Goal: Transaction & Acquisition: Purchase product/service

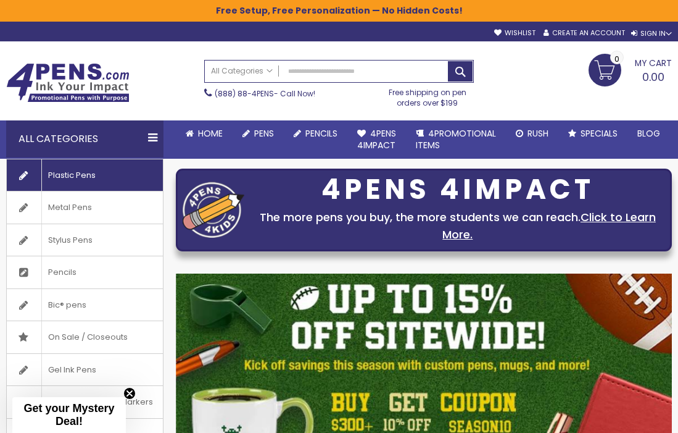
click at [73, 176] on span "Plastic Pens" at bounding box center [71, 175] width 60 height 32
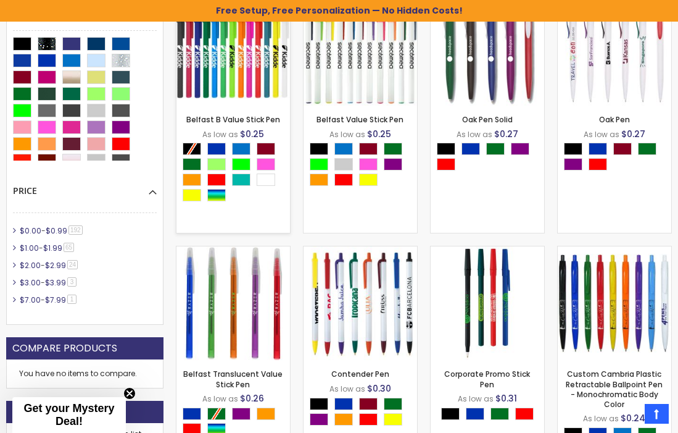
scroll to position [393, 0]
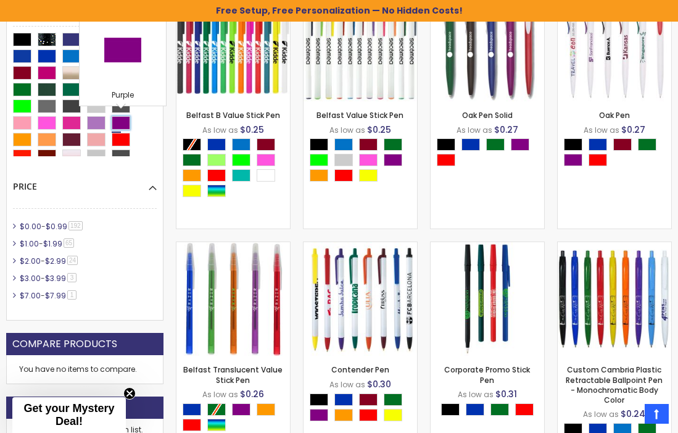
click at [125, 125] on div "Purple" at bounding box center [121, 123] width 19 height 14
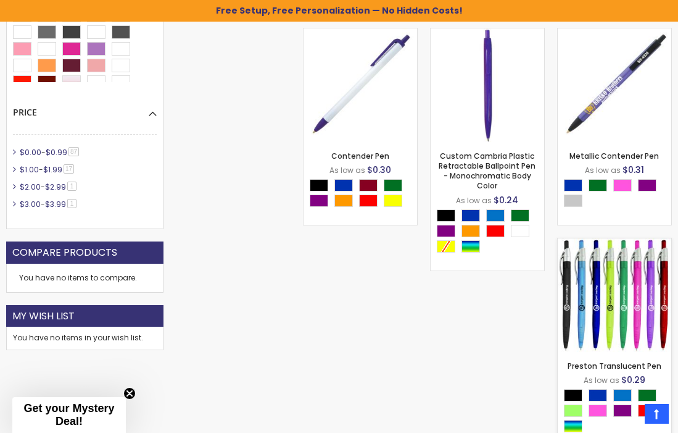
scroll to position [566, 0]
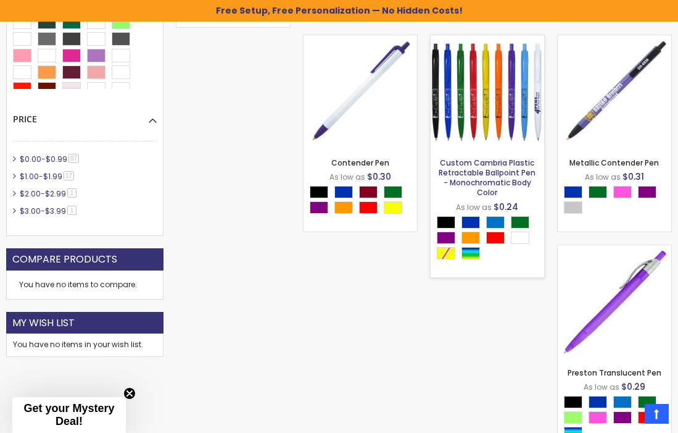
click at [500, 164] on link "Custom Cambria Plastic Retractable Ballpoint Pen - Monochromatic Body Color" at bounding box center [487, 177] width 97 height 41
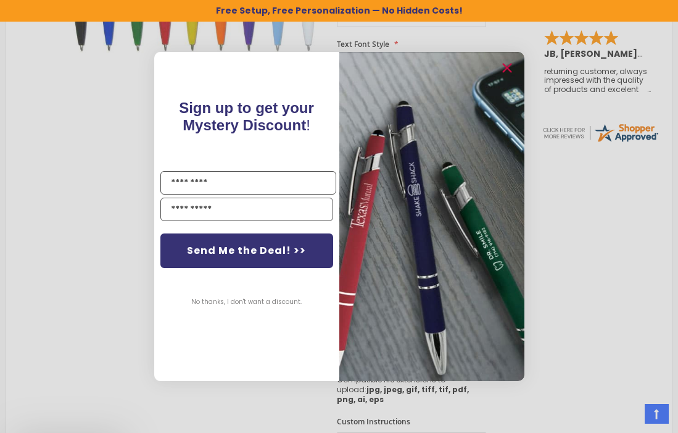
scroll to position [448, 0]
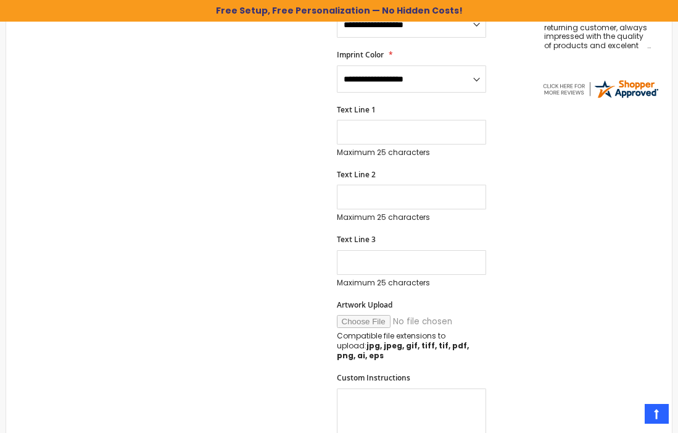
click at [541, 249] on div "Close dialog Sign up to get your Mystery Discount ! Name Email Send Me the Deal…" at bounding box center [339, 216] width 678 height 433
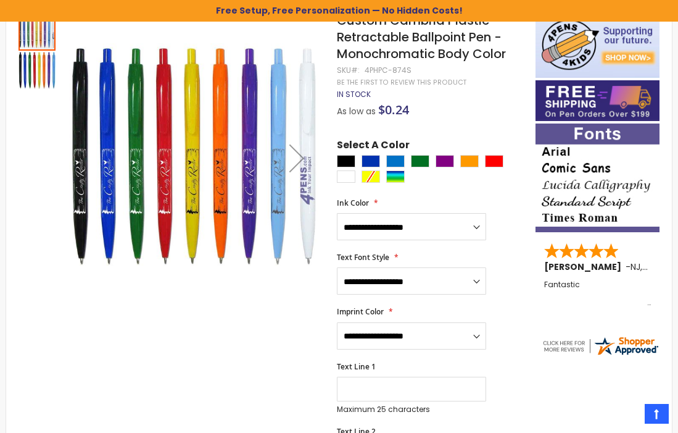
scroll to position [191, 0]
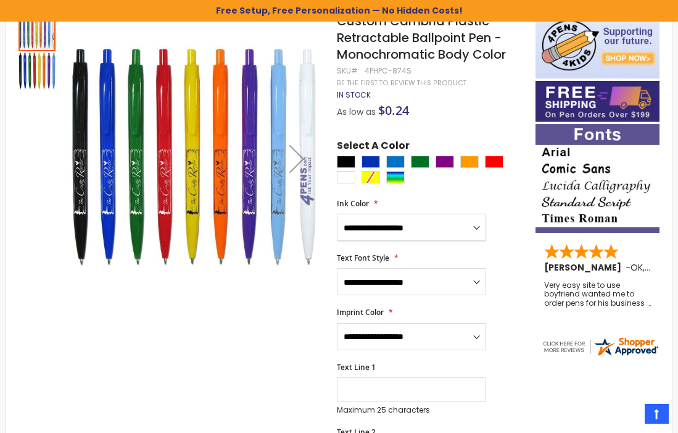
select select "*****"
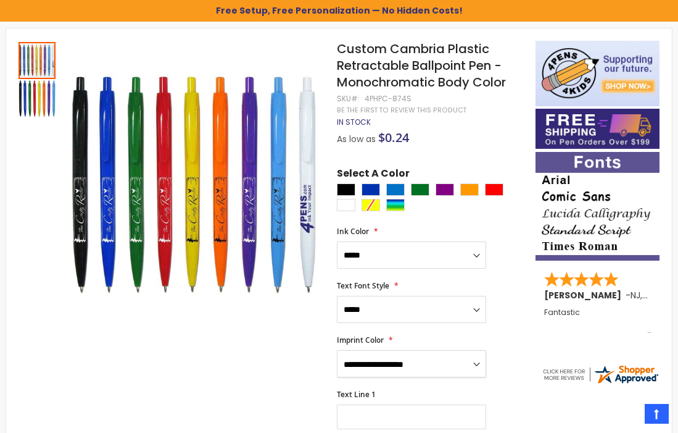
scroll to position [161, 0]
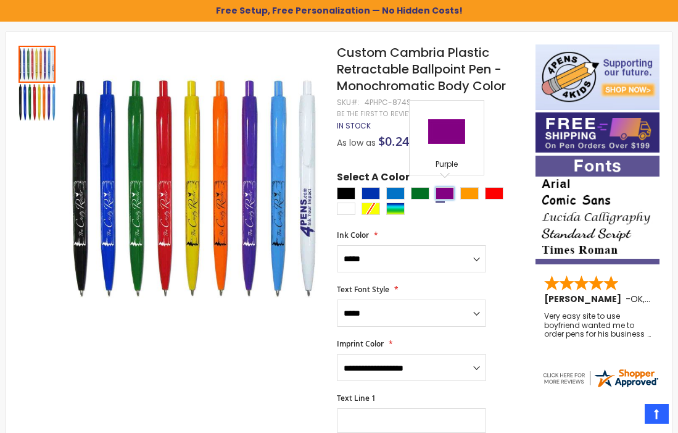
click at [446, 190] on div "Purple" at bounding box center [445, 193] width 19 height 12
type input "****"
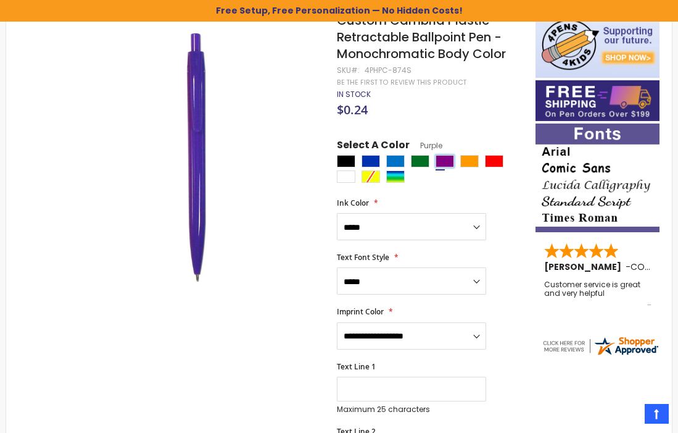
scroll to position [193, 0]
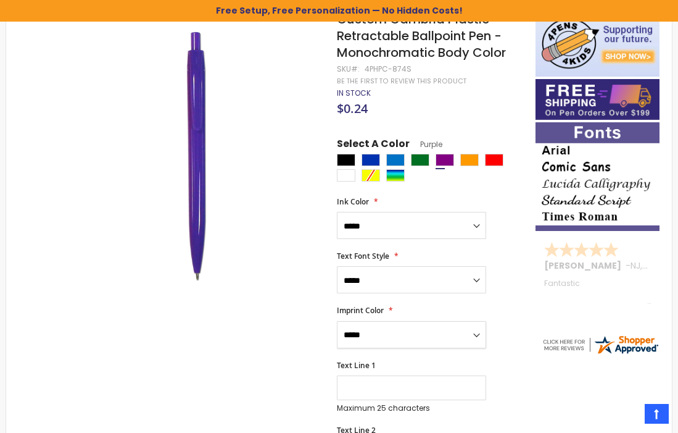
select select "*****"
click at [389, 389] on input "Text Line 1" at bounding box center [411, 387] width 149 height 25
type input "*"
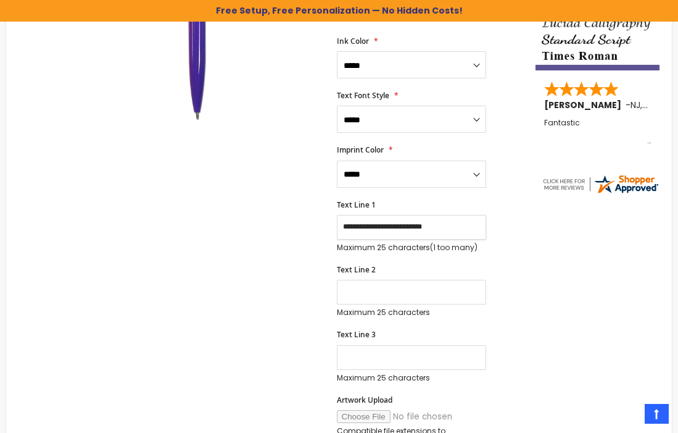
scroll to position [376, 0]
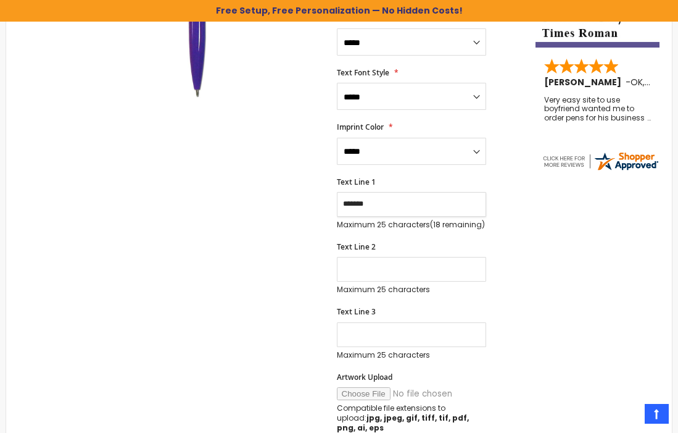
type input "*******"
click at [405, 267] on input "Text Line 2" at bounding box center [411, 269] width 149 height 25
type input "**********"
click at [395, 324] on input "Text Line 3" at bounding box center [411, 334] width 149 height 25
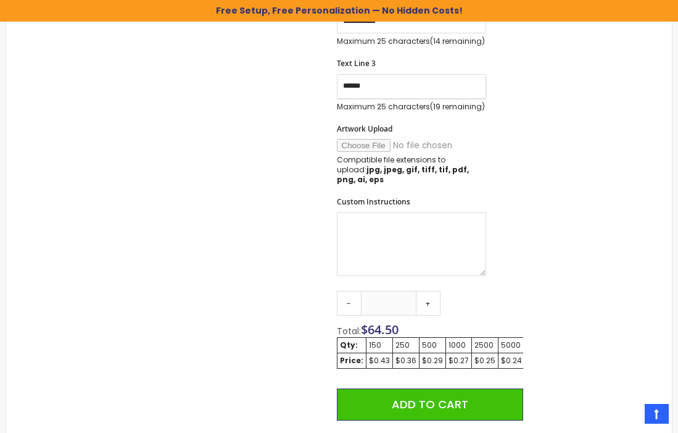
scroll to position [625, 0]
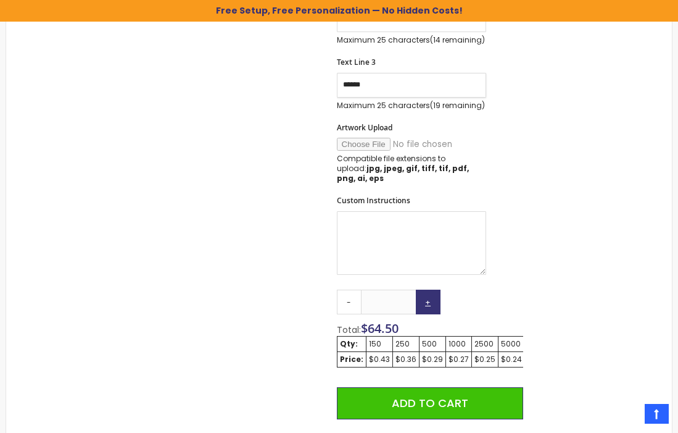
type input "******"
click at [429, 289] on link "+" at bounding box center [428, 301] width 25 height 25
click at [431, 292] on link "+" at bounding box center [428, 301] width 25 height 25
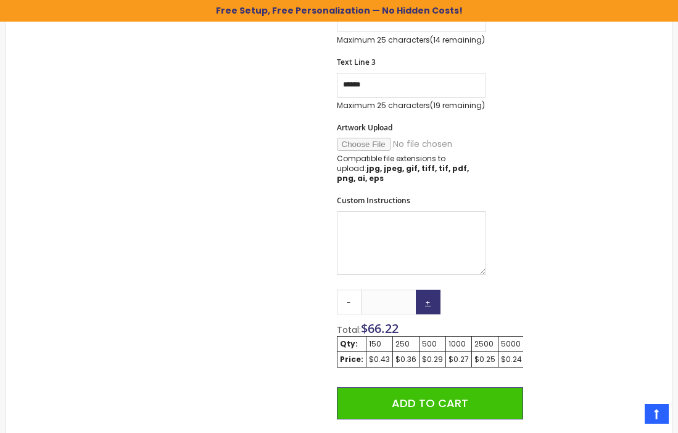
click at [431, 292] on link "+" at bounding box center [428, 301] width 25 height 25
click at [432, 293] on link "+" at bounding box center [428, 301] width 25 height 25
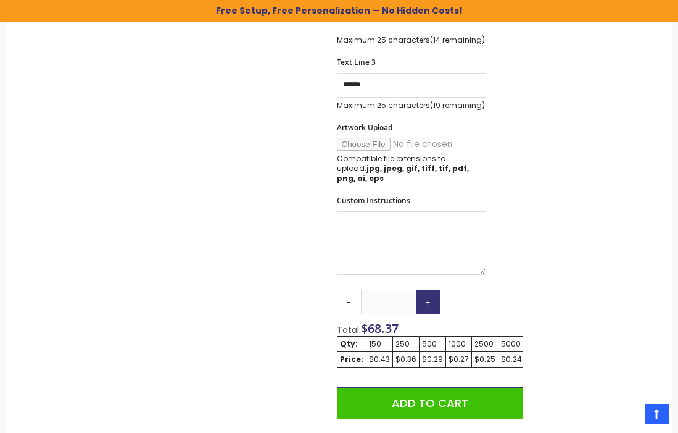
click at [433, 294] on link "+" at bounding box center [428, 301] width 25 height 25
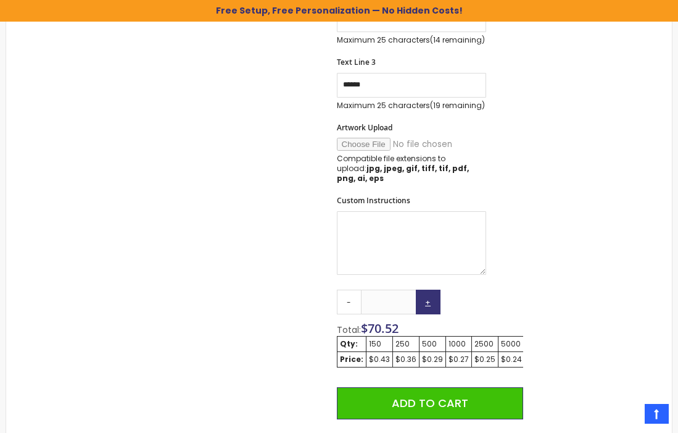
click at [433, 294] on link "+" at bounding box center [428, 301] width 25 height 25
click at [433, 295] on link "+" at bounding box center [428, 301] width 25 height 25
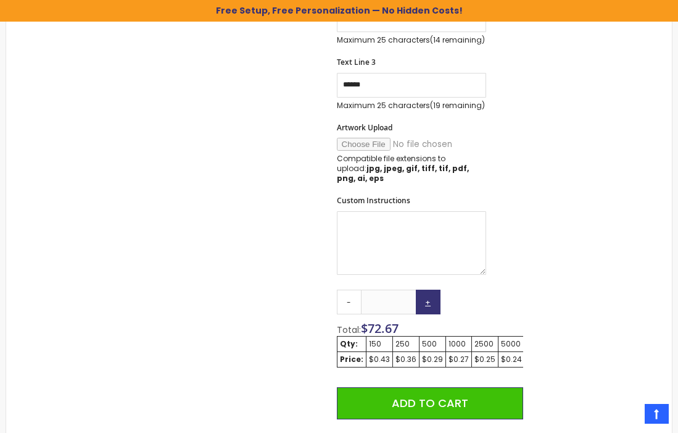
click at [433, 295] on link "+" at bounding box center [428, 301] width 25 height 25
click at [433, 294] on link "+" at bounding box center [428, 301] width 25 height 25
click at [352, 289] on link "-" at bounding box center [349, 301] width 25 height 25
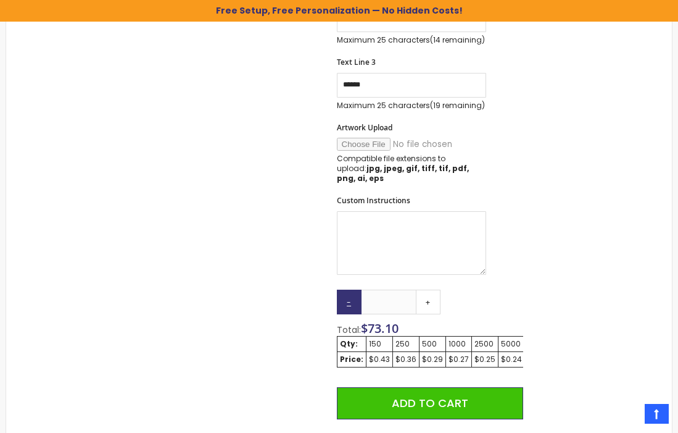
click at [352, 289] on link "-" at bounding box center [349, 301] width 25 height 25
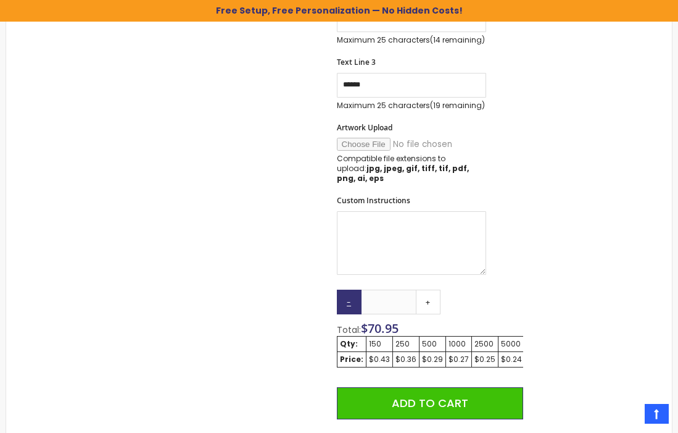
click at [352, 289] on link "-" at bounding box center [349, 301] width 25 height 25
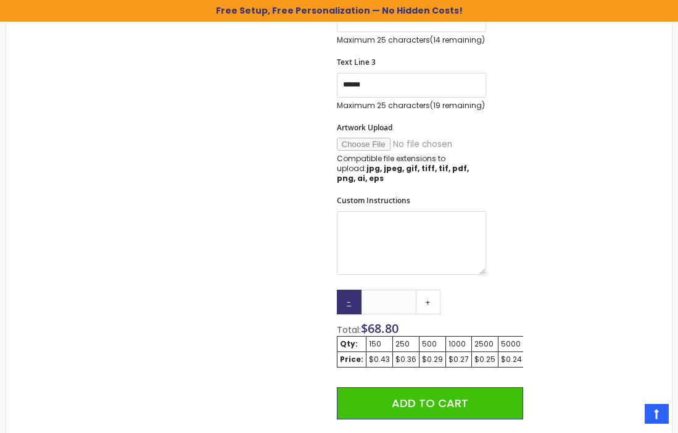
click at [352, 289] on link "-" at bounding box center [349, 301] width 25 height 25
click at [352, 290] on link "-" at bounding box center [349, 301] width 25 height 25
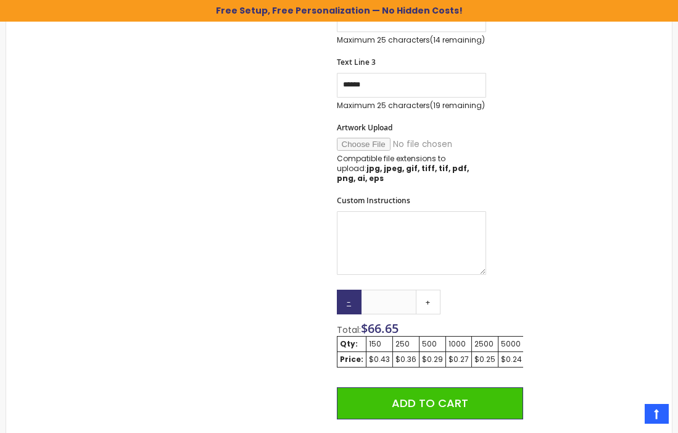
click at [352, 292] on link "-" at bounding box center [349, 301] width 25 height 25
click at [353, 293] on link "-" at bounding box center [349, 301] width 25 height 25
click at [354, 294] on link "-" at bounding box center [349, 301] width 25 height 25
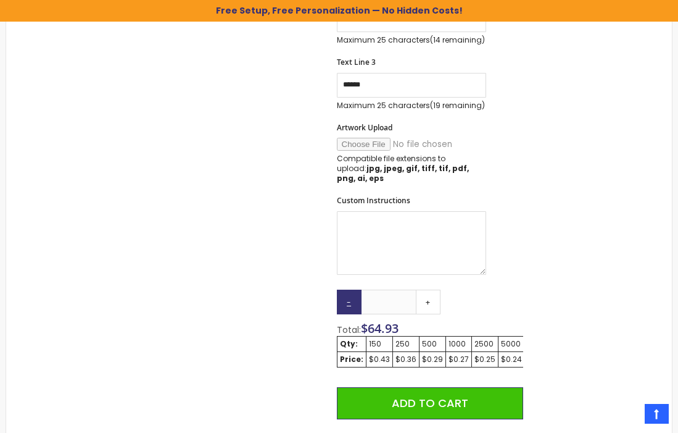
type input "***"
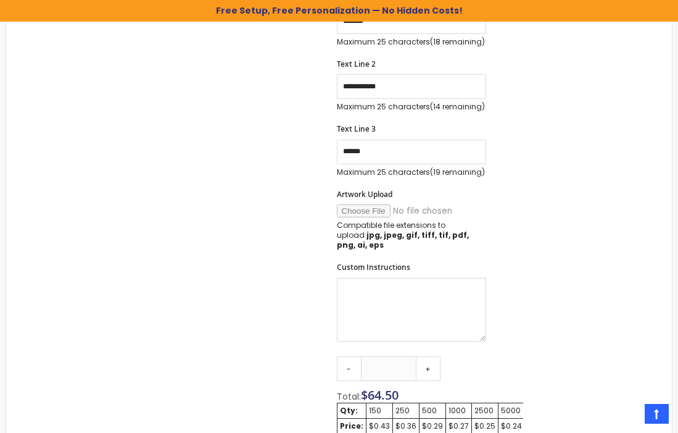
scroll to position [541, 0]
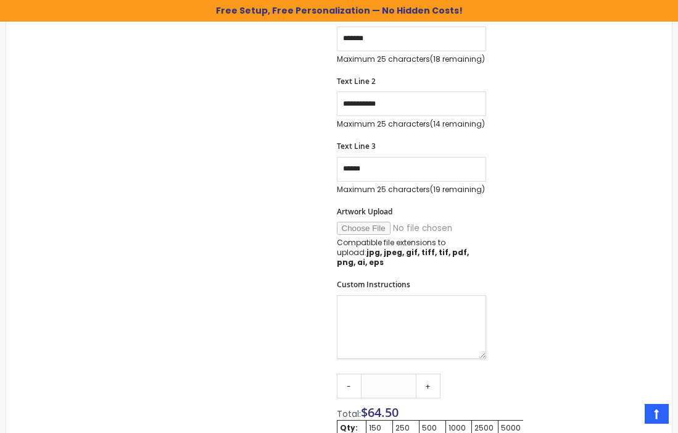
click at [404, 308] on textarea "Custom Instructions" at bounding box center [411, 327] width 149 height 64
click at [360, 226] on input "Artwork Upload" at bounding box center [421, 228] width 168 height 13
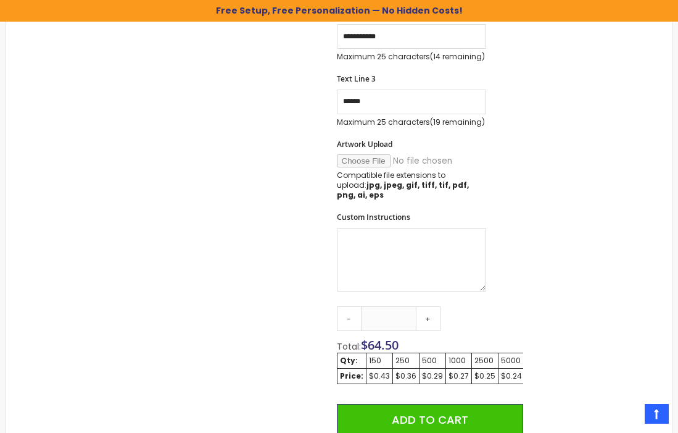
scroll to position [663, 0]
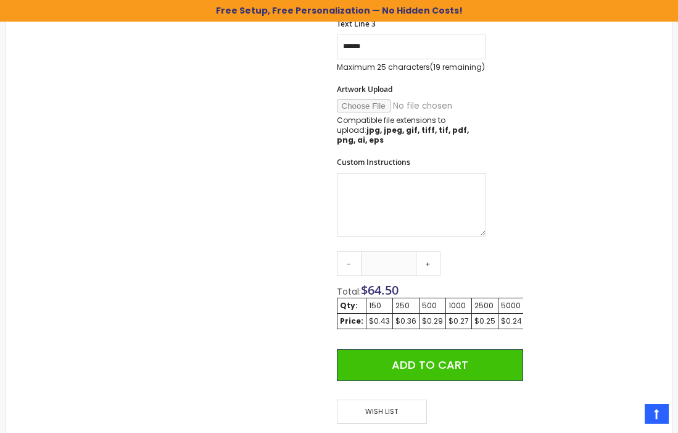
click at [363, 102] on input "Artwork Upload" at bounding box center [421, 105] width 168 height 13
click at [348, 103] on input "Artwork Upload" at bounding box center [421, 105] width 168 height 13
type input "**********"
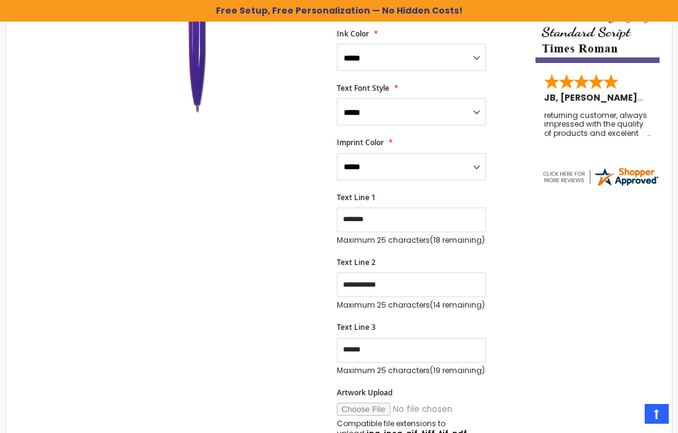
scroll to position [361, 0]
